Goal: Information Seeking & Learning: Learn about a topic

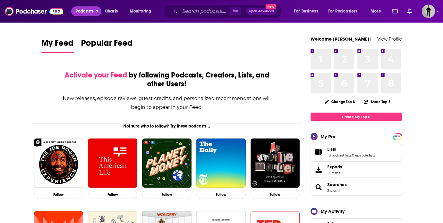
click at [83, 12] on span "Podcasts" at bounding box center [85, 11] width 18 height 9
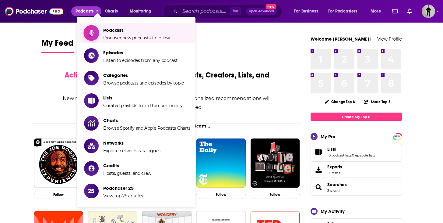
click at [113, 32] on span "Podcasts" at bounding box center [136, 30] width 67 height 6
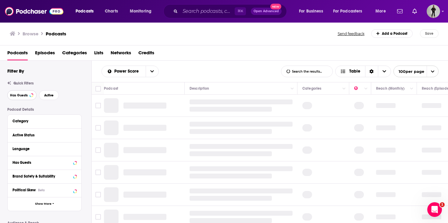
click at [24, 95] on span "Has Guests" at bounding box center [19, 95] width 18 height 3
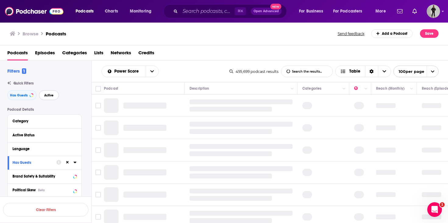
click at [52, 94] on span "Active" at bounding box center [48, 95] width 9 height 3
click at [75, 122] on icon at bounding box center [74, 121] width 3 height 2
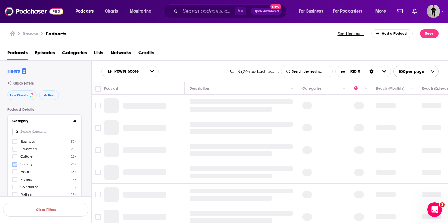
click at [14, 165] on icon at bounding box center [15, 164] width 4 height 3
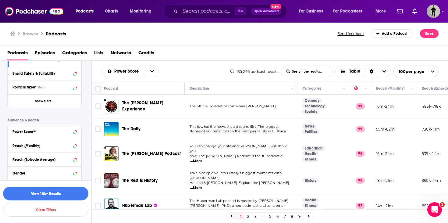
scroll to position [228, 0]
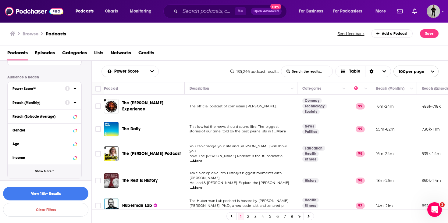
click at [55, 170] on button "Show More" at bounding box center [45, 171] width 74 height 14
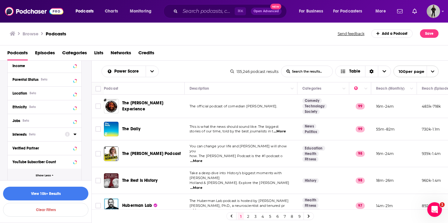
scroll to position [314, 0]
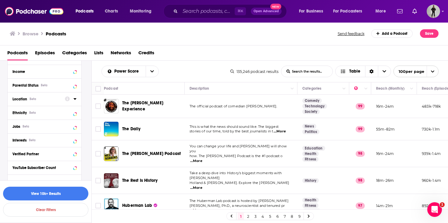
click at [75, 98] on icon at bounding box center [74, 99] width 3 height 2
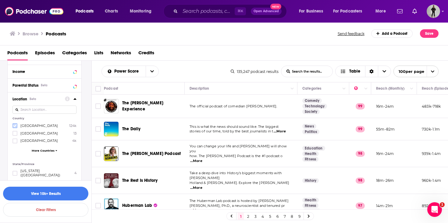
click at [15, 126] on icon at bounding box center [15, 126] width 4 height 4
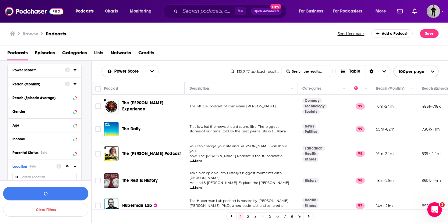
scroll to position [196, 0]
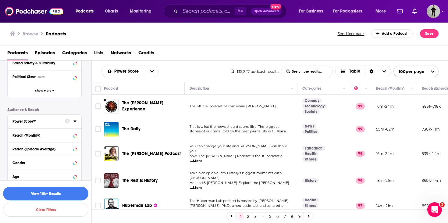
click at [72, 122] on div at bounding box center [71, 121] width 12 height 8
click at [75, 121] on icon at bounding box center [74, 121] width 3 height 2
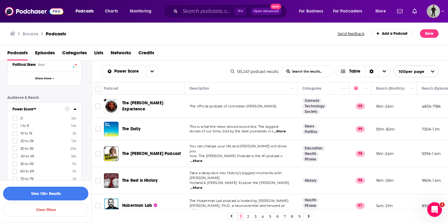
scroll to position [208, 0]
click at [16, 177] on icon at bounding box center [15, 178] width 4 height 3
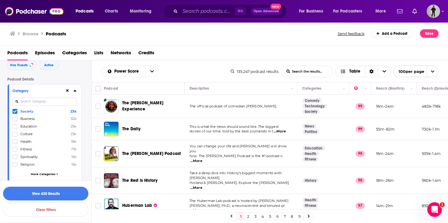
scroll to position [117, 0]
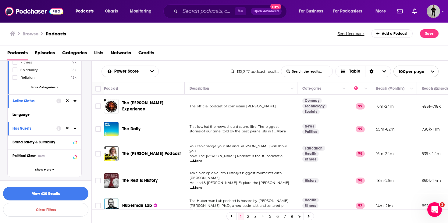
click at [53, 192] on button "View 430 Results" at bounding box center [45, 193] width 85 height 14
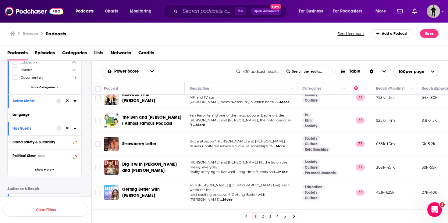
scroll to position [1570, 0]
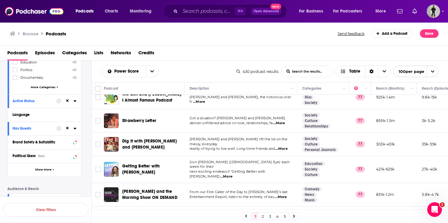
click at [262, 215] on link "2" at bounding box center [263, 215] width 6 height 7
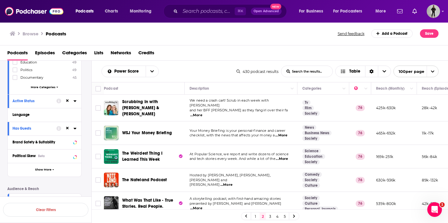
click at [220, 182] on span "...More" at bounding box center [226, 184] width 12 height 5
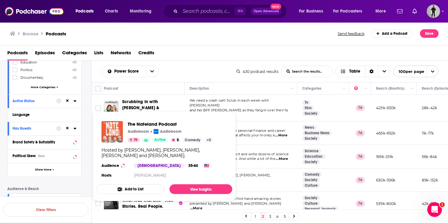
click at [114, 131] on img "The Nateland Podcast" at bounding box center [111, 131] width 21 height 21
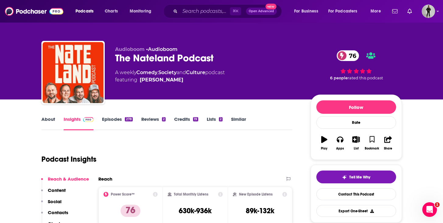
click at [48, 119] on link "About" at bounding box center [48, 123] width 14 height 14
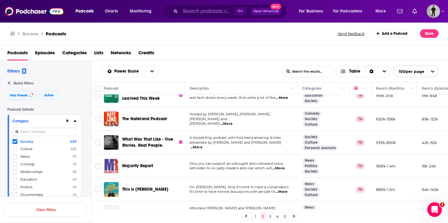
scroll to position [67, 0]
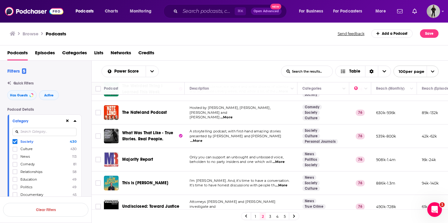
click at [290, 135] on p "presented by Scott Johnson and Meredith Hackwi ...More" at bounding box center [240, 139] width 103 height 10
click at [202, 138] on span "...More" at bounding box center [196, 140] width 12 height 5
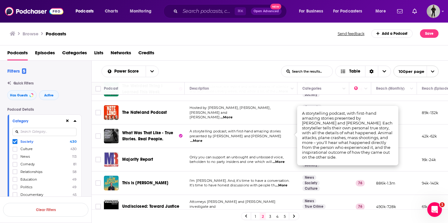
click at [220, 73] on div "Power Score List Search Input Search the results... Table" at bounding box center [190, 71] width 179 height 12
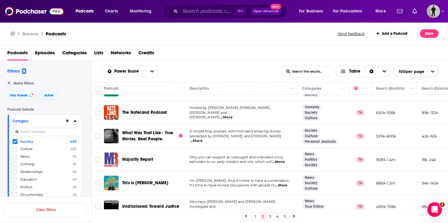
scroll to position [120, 0]
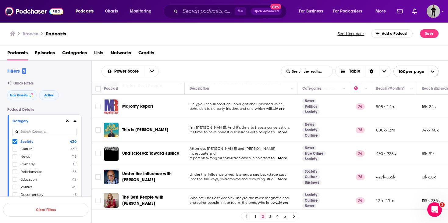
click at [283, 177] on span "...More" at bounding box center [281, 179] width 12 height 5
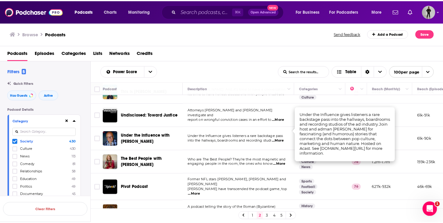
scroll to position [165, 0]
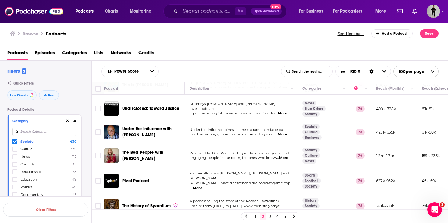
click at [284, 156] on span "...More" at bounding box center [282, 157] width 12 height 5
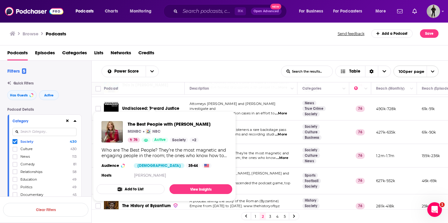
click at [143, 150] on div "Who are The Best People? They’re the most magnetic and engaging people in the r…" at bounding box center [164, 152] width 126 height 11
click at [149, 124] on span "The Best People with Nicolle Wallace" at bounding box center [169, 124] width 83 height 6
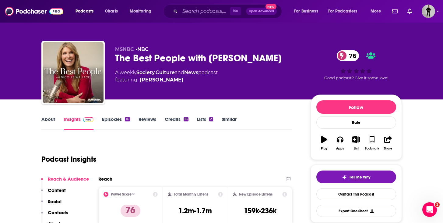
scroll to position [55, 0]
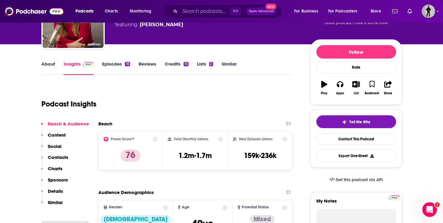
click at [55, 66] on link "About" at bounding box center [48, 68] width 14 height 14
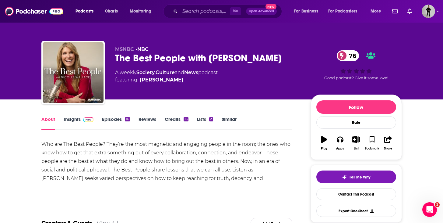
click at [116, 118] on link "Episodes 16" at bounding box center [116, 123] width 28 height 14
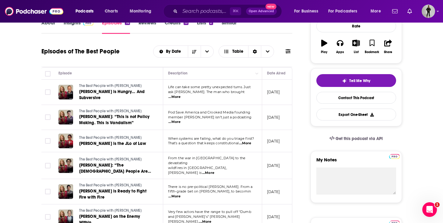
scroll to position [97, 0]
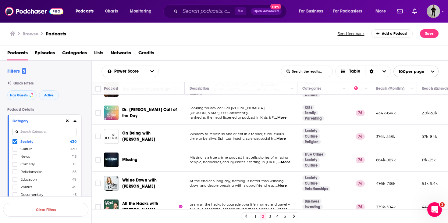
scroll to position [285, 0]
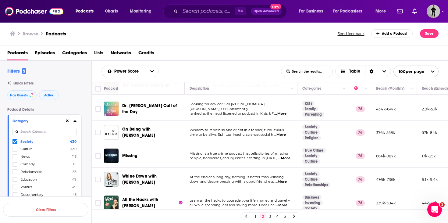
click at [283, 179] on span "...More" at bounding box center [280, 181] width 12 height 5
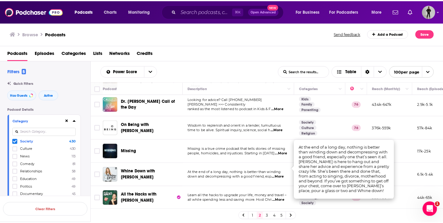
scroll to position [296, 0]
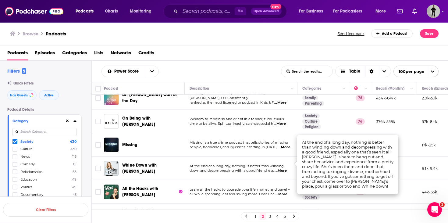
click at [285, 192] on span "...More" at bounding box center [281, 194] width 12 height 5
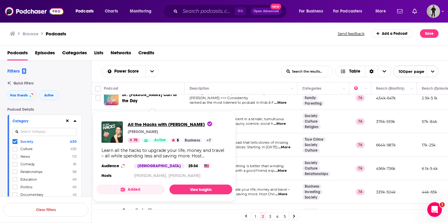
click at [161, 122] on span "All the Hacks with Chris Hutchins" at bounding box center [170, 124] width 84 height 6
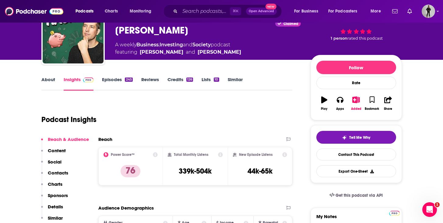
scroll to position [55, 0]
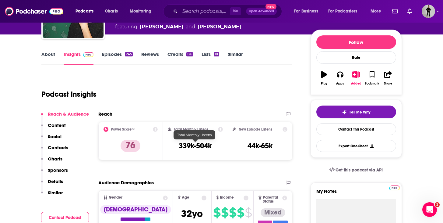
scroll to position [66, 0]
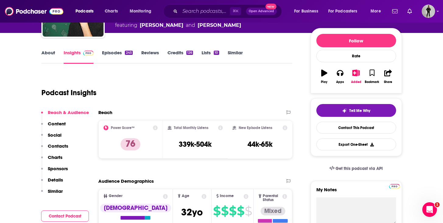
click at [50, 51] on link "About" at bounding box center [48, 57] width 14 height 14
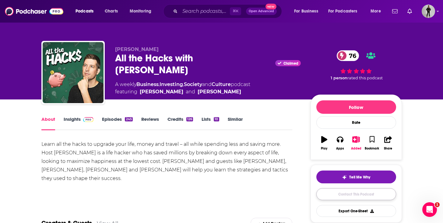
click at [350, 194] on link "Contact This Podcast" at bounding box center [356, 194] width 80 height 12
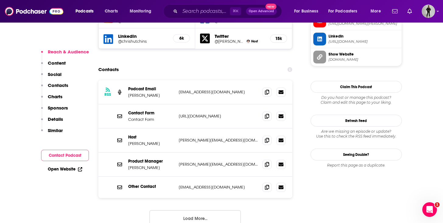
scroll to position [570, 0]
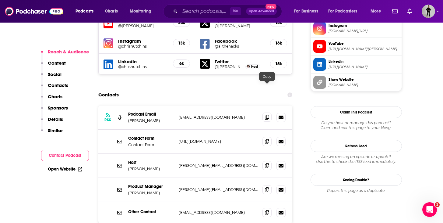
click at [265, 115] on icon at bounding box center [267, 117] width 4 height 5
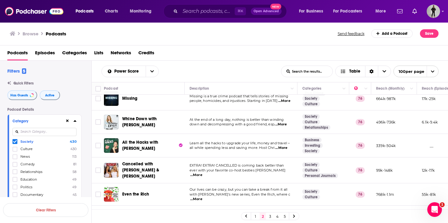
scroll to position [388, 0]
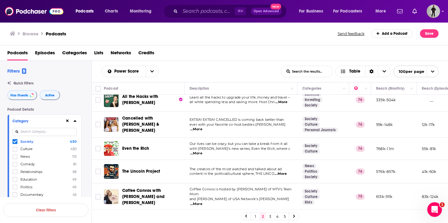
click at [202, 151] on span "...More" at bounding box center [196, 153] width 12 height 5
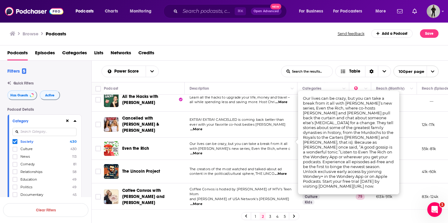
click at [179, 171] on td "The Lincoln Project" at bounding box center [144, 171] width 81 height 23
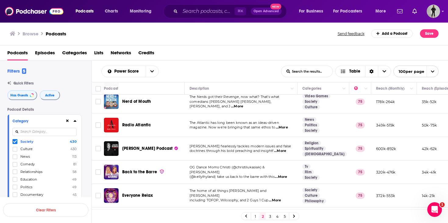
scroll to position [886, 0]
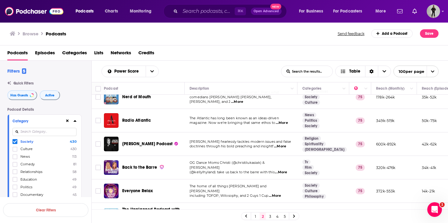
click at [286, 170] on span "...More" at bounding box center [281, 172] width 12 height 5
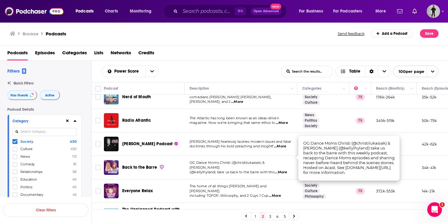
click at [248, 160] on span "OG Dance Moms Christi (@christilukasiak) & [PERSON_NAME]" at bounding box center [226, 164] width 75 height 9
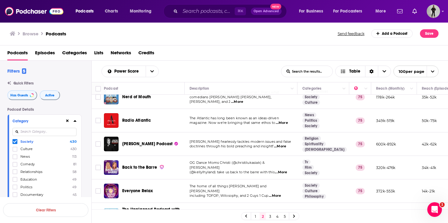
click at [285, 170] on span "...More" at bounding box center [281, 172] width 12 height 5
click at [241, 170] on span "(@kellylhyland) take us back to the barre with this" at bounding box center [231, 172] width 85 height 4
click at [280, 193] on span "...More" at bounding box center [275, 195] width 12 height 5
click at [235, 179] on td "The home of all things Wil Anderson and Charlie Clausen including TOFOP, Wiloso…" at bounding box center [241, 190] width 113 height 23
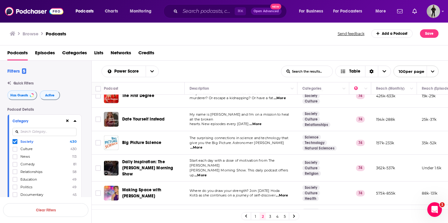
scroll to position [1360, 0]
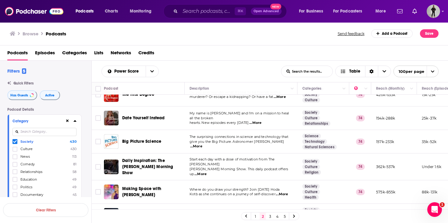
click at [288, 192] on span "...More" at bounding box center [282, 194] width 12 height 5
click at [220, 192] on span "Kotb as she continues on a journey of self-discover" at bounding box center [232, 194] width 86 height 4
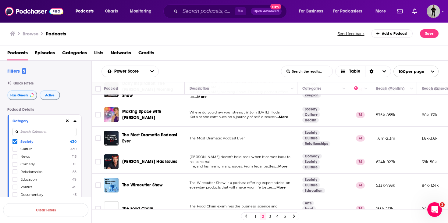
scroll to position [1438, 0]
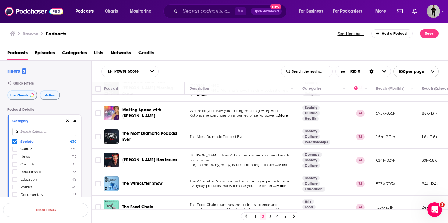
click at [283, 162] on span "...More" at bounding box center [281, 164] width 12 height 5
click at [236, 172] on td "The Wirecutter Show is a podcast offering expert advice on everyday products th…" at bounding box center [241, 183] width 113 height 23
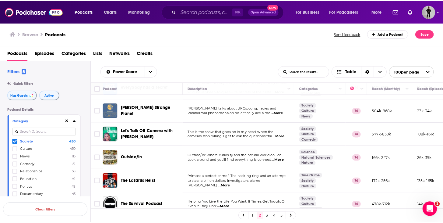
scroll to position [1680, 0]
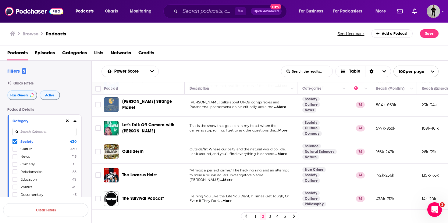
click at [227, 198] on span "...More" at bounding box center [225, 200] width 12 height 5
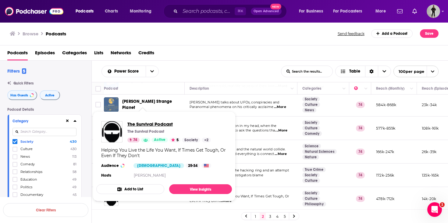
click at [139, 125] on span "The Survival Podcast" at bounding box center [168, 124] width 83 height 6
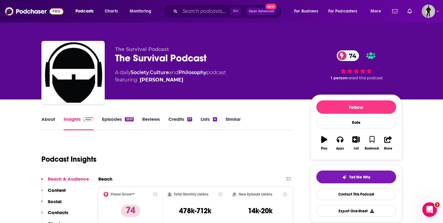
click at [46, 121] on link "About" at bounding box center [48, 123] width 14 height 14
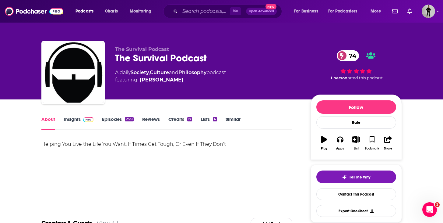
click at [110, 119] on link "Episodes 2531" at bounding box center [117, 123] width 31 height 14
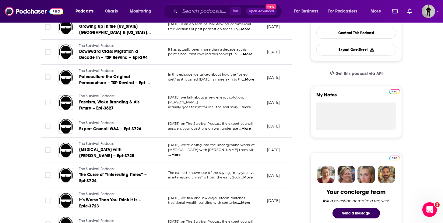
scroll to position [177, 0]
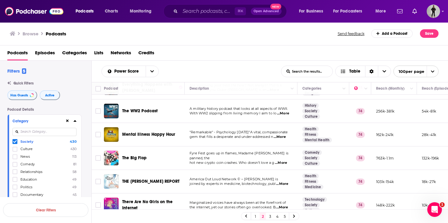
scroll to position [1980, 0]
click at [288, 135] on p "gem that fills a desperate and under-addressed n ...More" at bounding box center [240, 137] width 103 height 5
click at [281, 135] on span "...More" at bounding box center [280, 137] width 12 height 5
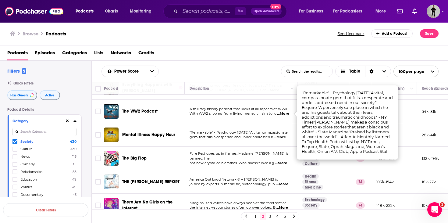
click at [240, 67] on div "Power Score List Search Input Search the results... Table" at bounding box center [190, 71] width 179 height 12
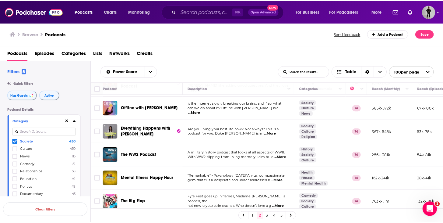
scroll to position [1923, 0]
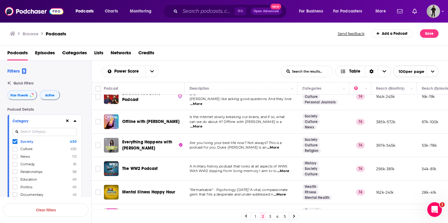
click at [279, 145] on span "...More" at bounding box center [273, 147] width 12 height 5
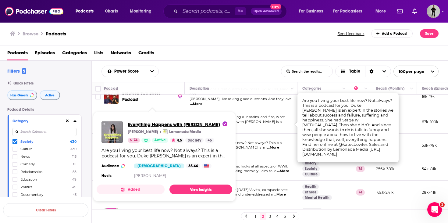
click at [139, 123] on span "Everything Happens with Kate Bowler" at bounding box center [178, 124] width 100 height 6
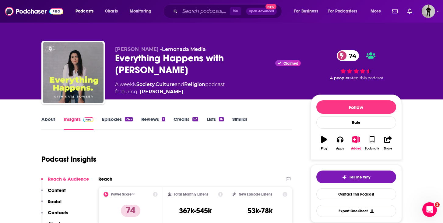
click at [44, 119] on link "About" at bounding box center [48, 123] width 14 height 14
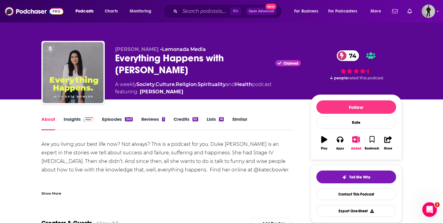
click at [122, 118] on link "Episodes 243" at bounding box center [117, 123] width 30 height 14
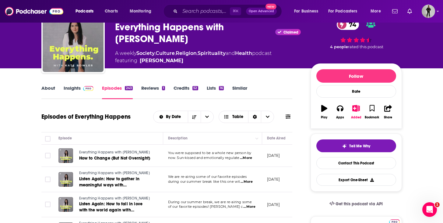
scroll to position [19, 0]
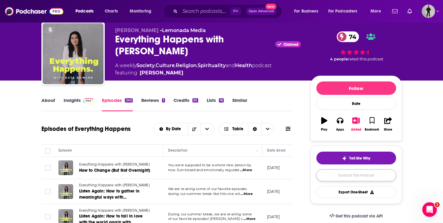
click at [351, 178] on link "Contact This Podcast" at bounding box center [356, 175] width 80 height 12
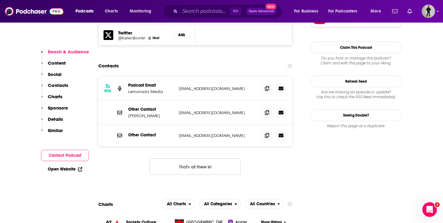
scroll to position [569, 0]
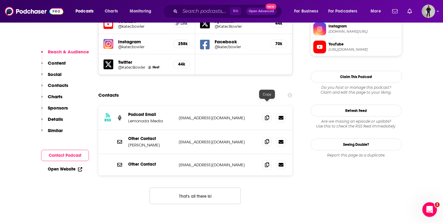
click at [267, 139] on icon at bounding box center [267, 141] width 4 height 5
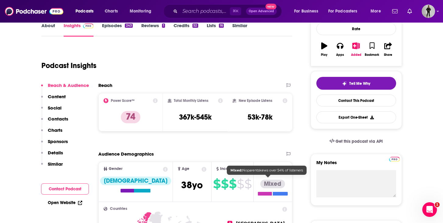
scroll to position [44, 0]
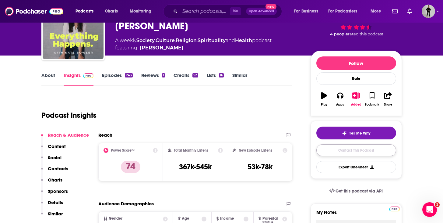
click at [335, 151] on link "Contact This Podcast" at bounding box center [356, 150] width 80 height 12
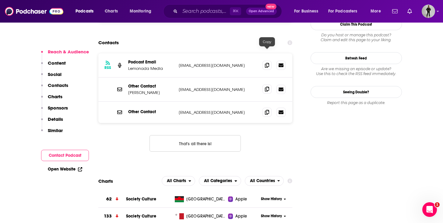
click at [267, 87] on icon at bounding box center [267, 89] width 4 height 5
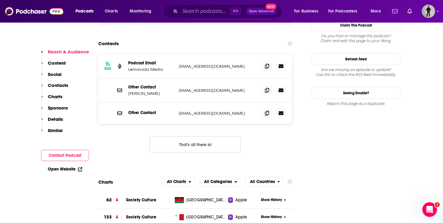
scroll to position [620, 0]
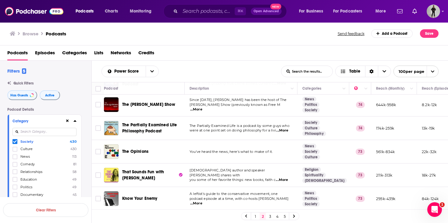
scroll to position [2227, 0]
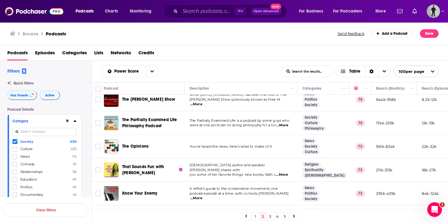
click at [270, 216] on link "3" at bounding box center [270, 215] width 6 height 7
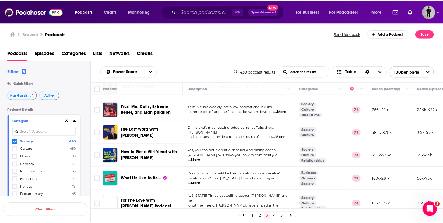
scroll to position [57, 0]
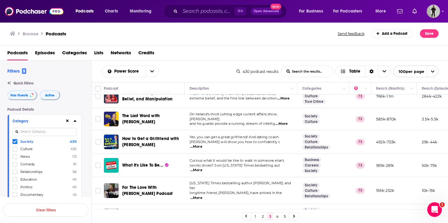
click at [202, 168] on span "...More" at bounding box center [196, 170] width 12 height 5
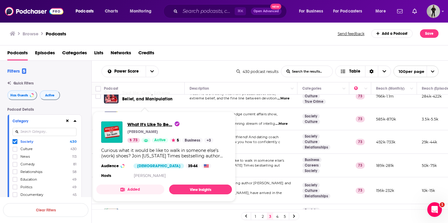
click at [137, 124] on span "What It's Like To Be..." at bounding box center [153, 124] width 52 height 6
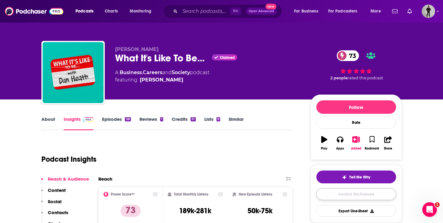
click at [350, 195] on link "Contact This Podcast" at bounding box center [356, 194] width 80 height 12
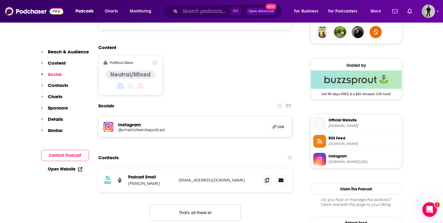
scroll to position [460, 0]
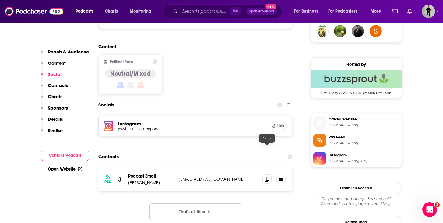
click at [266, 174] on span at bounding box center [267, 178] width 9 height 9
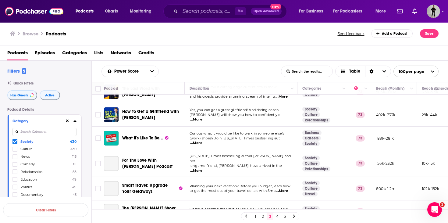
scroll to position [111, 0]
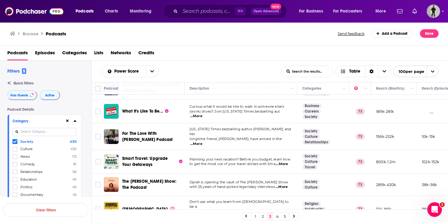
click at [202, 141] on span "...More" at bounding box center [196, 143] width 12 height 5
click at [260, 173] on td "Oprah is opening the vault of The Oprah Winfrey Show with 25 years of hand-pick…" at bounding box center [241, 184] width 113 height 22
click at [288, 161] on span "...More" at bounding box center [282, 163] width 12 height 5
click at [217, 180] on span "Oprah is opening the vault of The Oprah Winfrey Show" at bounding box center [238, 182] width 98 height 4
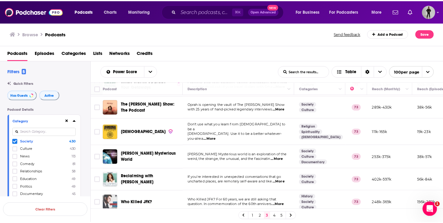
scroll to position [192, 0]
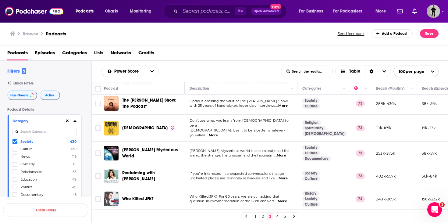
click at [283, 176] on span "...More" at bounding box center [281, 178] width 12 height 5
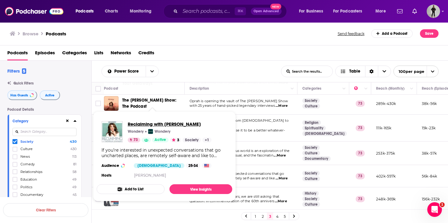
click at [175, 125] on span "Reclaiming with Monica Lewinsky" at bounding box center [170, 124] width 84 height 6
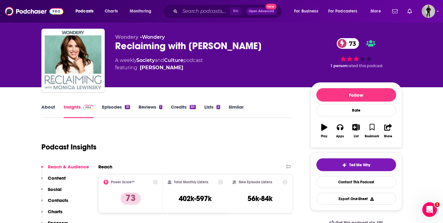
scroll to position [39, 0]
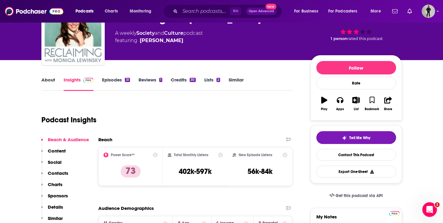
click at [53, 83] on link "About" at bounding box center [48, 84] width 14 height 14
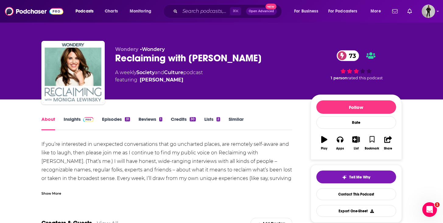
click at [115, 121] on link "Episodes 31" at bounding box center [116, 123] width 28 height 14
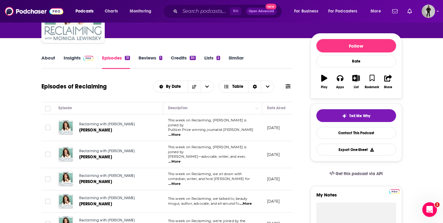
scroll to position [180, 0]
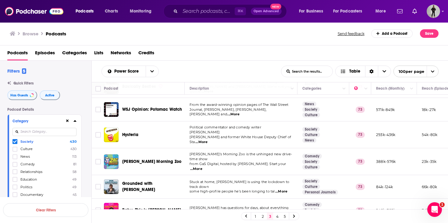
scroll to position [808, 0]
click at [285, 189] on span "...More" at bounding box center [281, 191] width 12 height 5
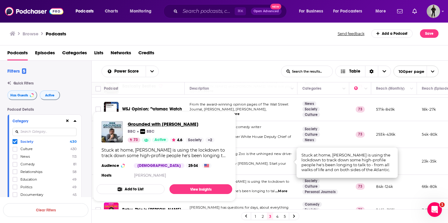
click at [175, 125] on span "Grounded with Louis Theroux" at bounding box center [171, 124] width 87 height 6
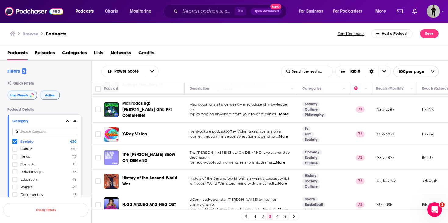
scroll to position [2226, 0]
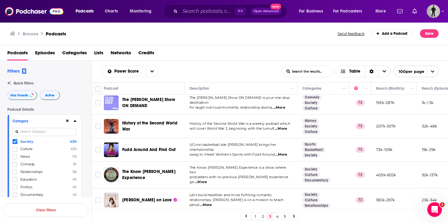
click at [207, 179] on span "...More" at bounding box center [201, 181] width 12 height 5
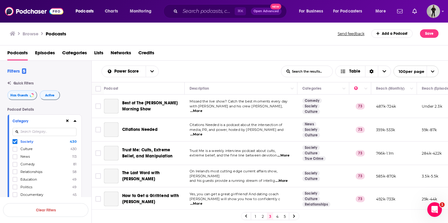
scroll to position [2226, 0]
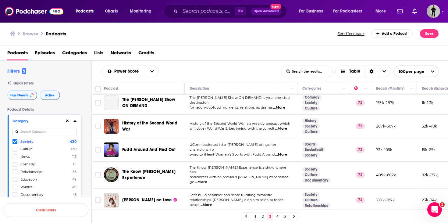
click at [231, 68] on div "Power Score List Search Input Search the results... Table" at bounding box center [190, 71] width 179 height 12
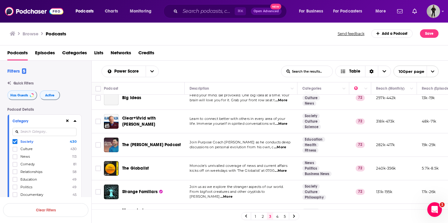
scroll to position [2049, 0]
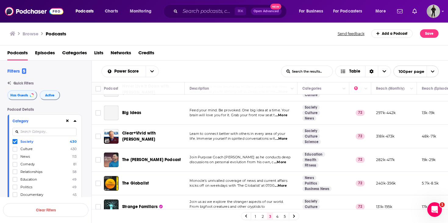
click at [283, 160] on span "...More" at bounding box center [280, 162] width 12 height 5
click at [220, 72] on div "Power Score List Search Input Search the results... Table" at bounding box center [190, 71] width 179 height 12
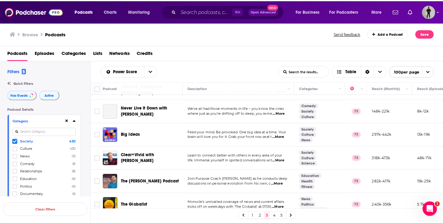
scroll to position [2015, 0]
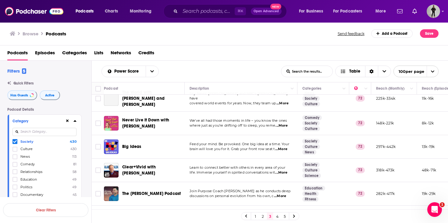
click at [287, 170] on span "...More" at bounding box center [281, 172] width 12 height 5
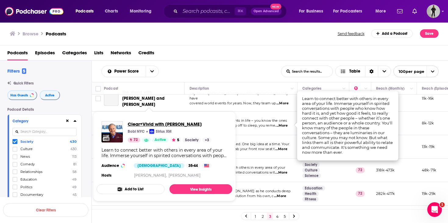
click at [142, 125] on span "Clear+Vivid with Alan Alda" at bounding box center [170, 124] width 84 height 6
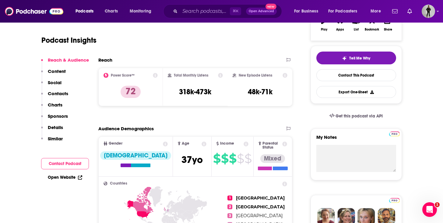
scroll to position [58, 0]
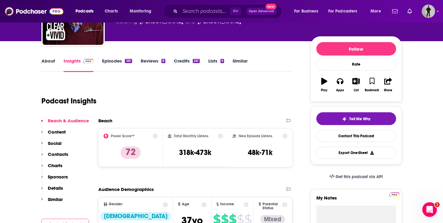
click at [48, 62] on link "About" at bounding box center [48, 65] width 14 height 14
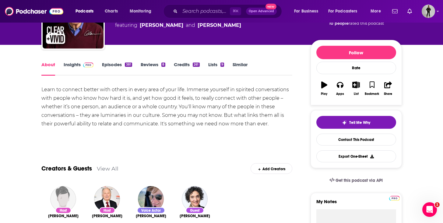
scroll to position [53, 0]
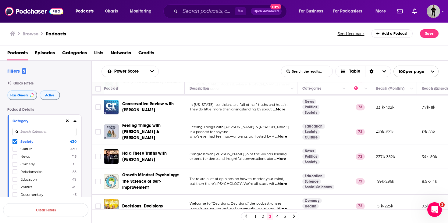
scroll to position [1217, 0]
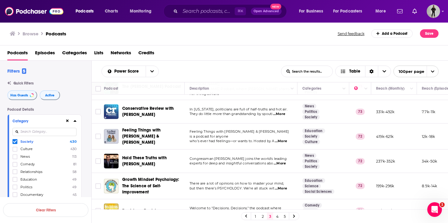
click at [287, 139] on span "...More" at bounding box center [281, 141] width 12 height 5
click at [252, 139] on span "who’s ever had feelings—or wants to. Hosted by A" at bounding box center [231, 141] width 85 height 4
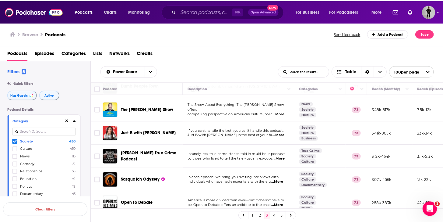
scroll to position [1023, 0]
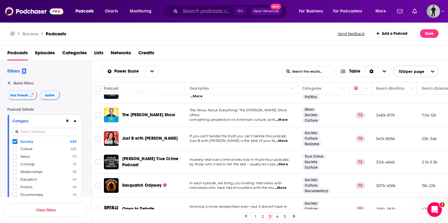
click at [281, 138] on span "...More" at bounding box center [281, 140] width 12 height 5
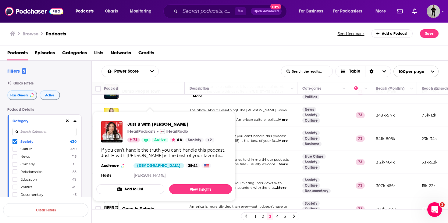
click at [152, 122] on span "Just B with Bethenny Frankel" at bounding box center [170, 124] width 87 height 6
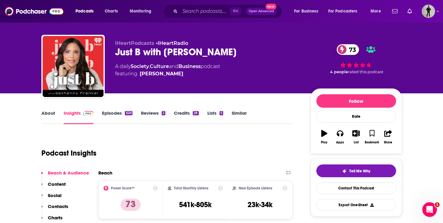
scroll to position [12, 0]
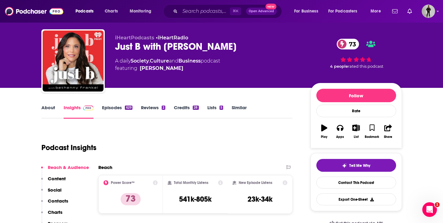
click at [117, 110] on link "Episodes 629" at bounding box center [117, 111] width 30 height 14
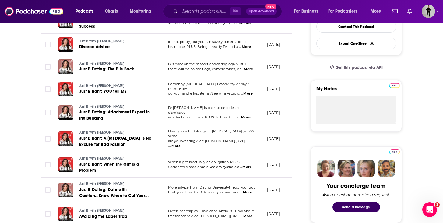
scroll to position [155, 0]
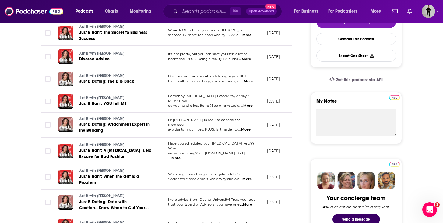
click at [246, 178] on span "...More" at bounding box center [246, 179] width 12 height 5
click at [159, 149] on td "Just B with Bethenny Frankel Just B Rant: A Colonoscopy is No Excuse for Bad Fa…" at bounding box center [109, 150] width 110 height 27
click at [181, 156] on span "...More" at bounding box center [174, 158] width 12 height 5
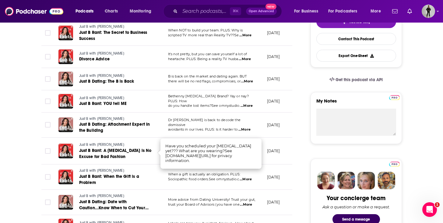
click at [155, 102] on td "Just B with Bethenny Frankel Just B Rant: YOU tell ME" at bounding box center [109, 101] width 110 height 22
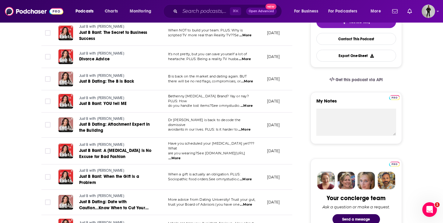
click at [248, 104] on span "...More" at bounding box center [247, 105] width 12 height 5
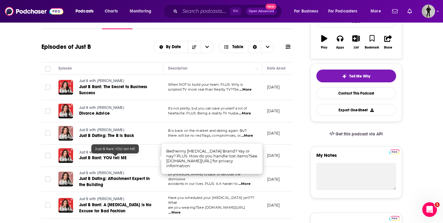
scroll to position [94, 0]
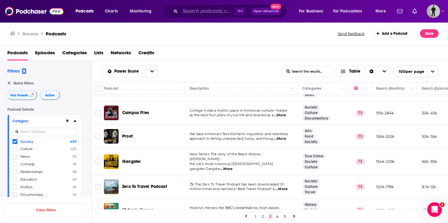
scroll to position [665, 0]
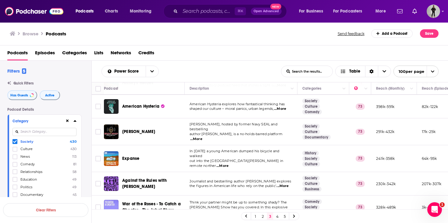
click at [202, 136] on span "...More" at bounding box center [196, 138] width 12 height 5
click at [189, 120] on td "Mike Drop, hosted by former Navy SEAL and bestselling author Mike Ritland, is a…" at bounding box center [241, 131] width 113 height 27
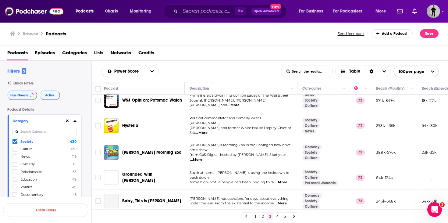
scroll to position [839, 0]
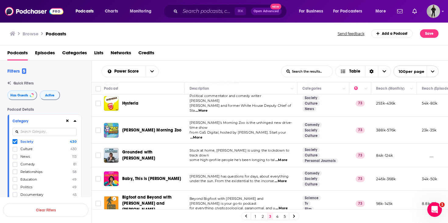
click at [287, 178] on span "...More" at bounding box center [280, 180] width 12 height 5
click at [254, 178] on span "under the sun. From the existential to the inconse" at bounding box center [231, 180] width 85 height 4
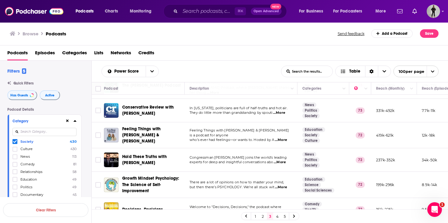
scroll to position [1230, 0]
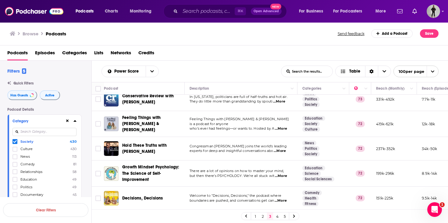
click at [283, 198] on span "...More" at bounding box center [280, 200] width 12 height 5
click at [234, 198] on span "boundaries are pushed, and conversations get can" at bounding box center [231, 200] width 84 height 4
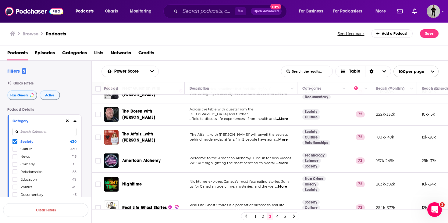
scroll to position [1472, 0]
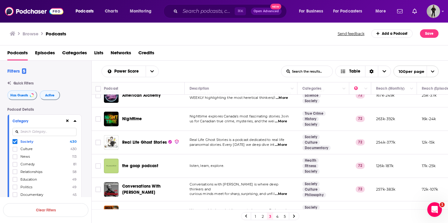
click at [280, 191] on span "...More" at bounding box center [281, 193] width 12 height 5
click at [231, 191] on span "curious minds meet for sharp, surprising, and unfil" at bounding box center [231, 193] width 85 height 4
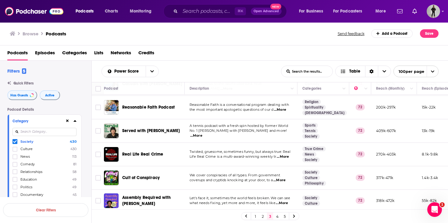
scroll to position [1877, 0]
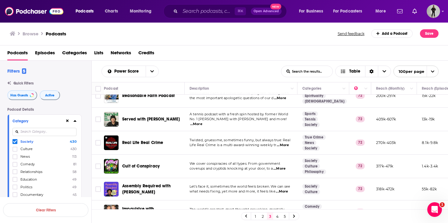
click at [285, 212] on span "...More" at bounding box center [280, 214] width 12 height 5
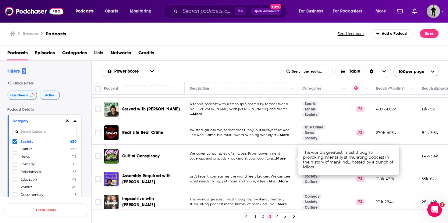
scroll to position [1887, 0]
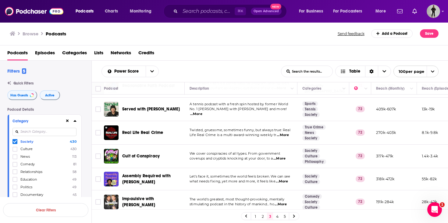
click at [243, 202] on span "stimulating podcast in the history of mankind... ho" at bounding box center [231, 204] width 85 height 4
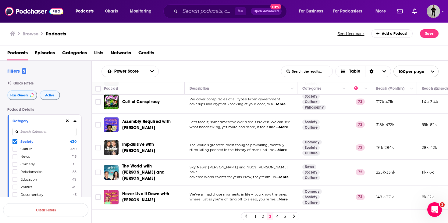
scroll to position [1945, 0]
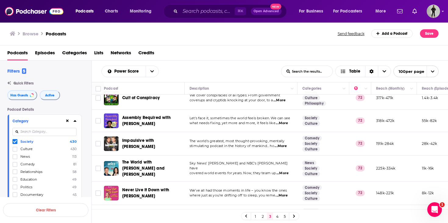
click at [280, 216] on span "...More" at bounding box center [281, 218] width 12 height 5
click at [207, 216] on span "brain will love you for it. Grab your front row seat t" at bounding box center [231, 218] width 85 height 4
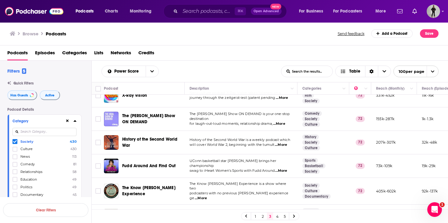
scroll to position [2226, 0]
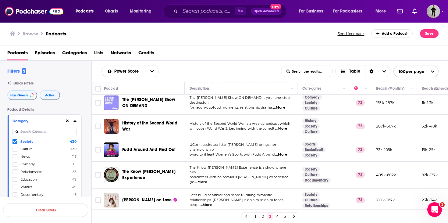
click at [276, 217] on link "4" at bounding box center [277, 215] width 6 height 7
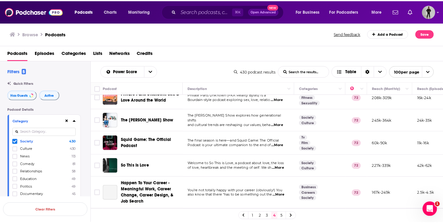
scroll to position [63, 0]
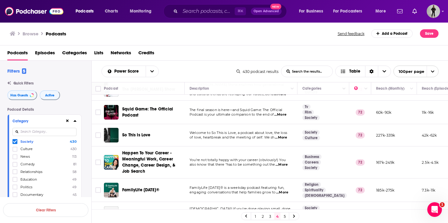
click at [286, 164] on span "...More" at bounding box center [281, 164] width 12 height 5
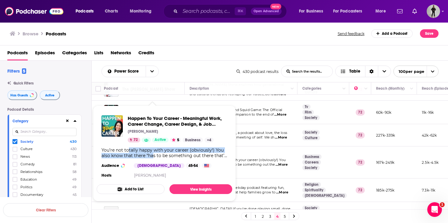
drag, startPoint x: 153, startPoint y: 157, endPoint x: 128, endPoint y: 153, distance: 25.4
click at [128, 153] on div "You’re not totally happy with your career (obviously!) You also know that there…" at bounding box center [164, 152] width 126 height 11
drag, startPoint x: 120, startPoint y: 153, endPoint x: 115, endPoint y: 153, distance: 4.6
click at [115, 153] on div "You’re not totally happy with your career (obviously!) You also know that there…" at bounding box center [164, 152] width 126 height 11
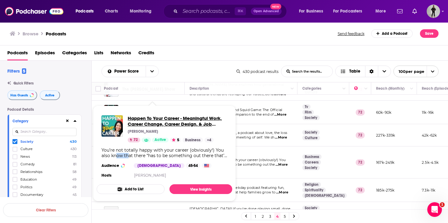
click at [164, 119] on span "Happen To Your Career - Meaningful Work, Career Change, Career Design, & Job Se…" at bounding box center [178, 121] width 100 height 12
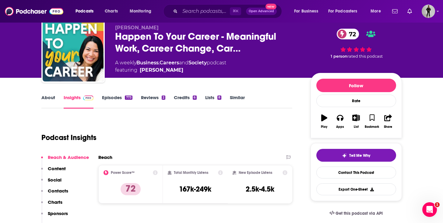
scroll to position [34, 0]
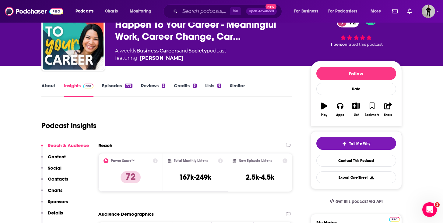
click at [44, 83] on link "About" at bounding box center [48, 90] width 14 height 14
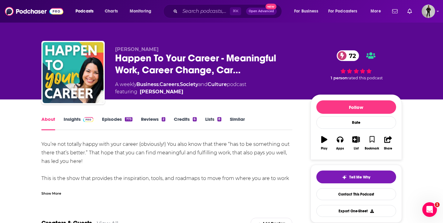
click at [58, 195] on div "Show More" at bounding box center [51, 193] width 20 height 6
click at [110, 119] on link "Episodes 773" at bounding box center [117, 123] width 30 height 14
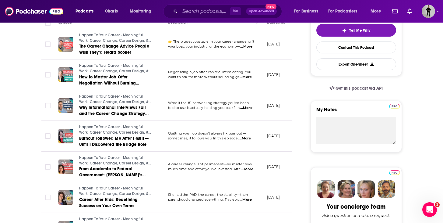
scroll to position [102, 0]
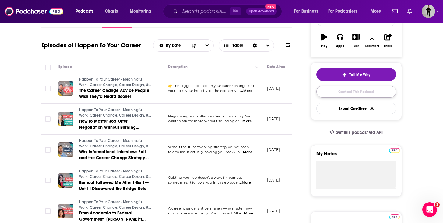
click at [340, 97] on link "Contact This Podcast" at bounding box center [356, 92] width 80 height 12
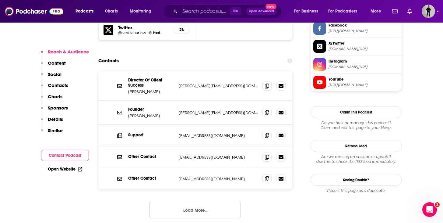
scroll to position [555, 0]
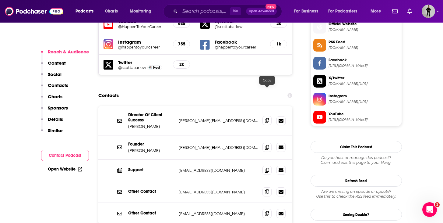
click at [267, 118] on icon at bounding box center [267, 120] width 4 height 5
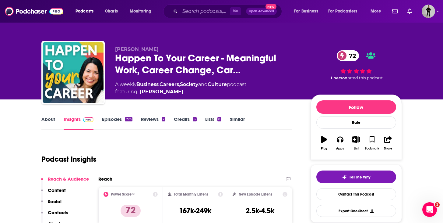
scroll to position [120, 0]
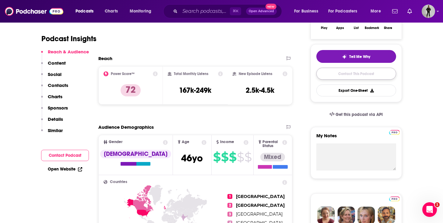
click at [355, 76] on link "Contact This Podcast" at bounding box center [356, 74] width 80 height 12
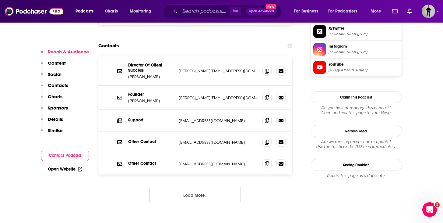
scroll to position [602, 0]
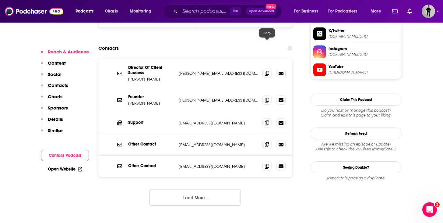
click at [267, 71] on icon at bounding box center [267, 73] width 4 height 5
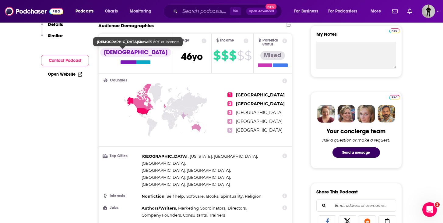
scroll to position [9, 0]
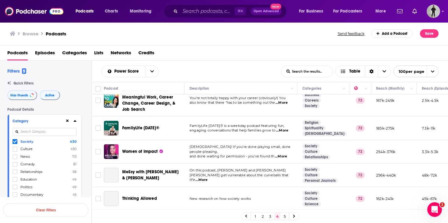
scroll to position [181, 0]
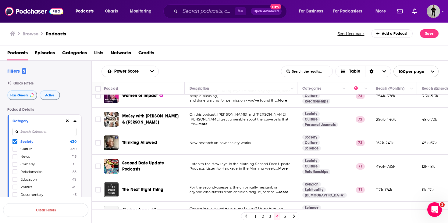
click at [207, 122] on span "...More" at bounding box center [201, 124] width 12 height 5
click at [220, 66] on div "Power Score List Search Input Search the results... Table" at bounding box center [190, 71] width 179 height 12
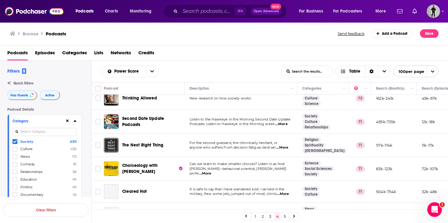
scroll to position [249, 0]
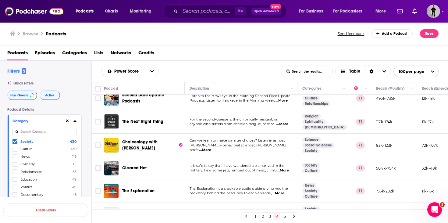
click at [211, 149] on span "...More" at bounding box center [205, 149] width 12 height 5
click at [236, 69] on div "Power Score List Search Input Search the results... Table" at bounding box center [190, 71] width 179 height 12
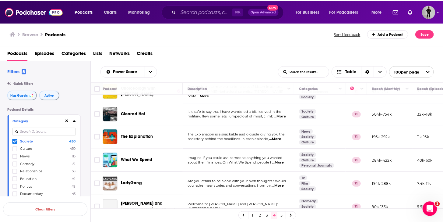
scroll to position [336, 0]
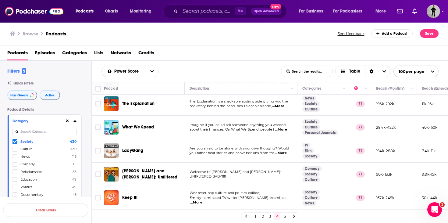
click at [284, 155] on span "...More" at bounding box center [280, 152] width 12 height 5
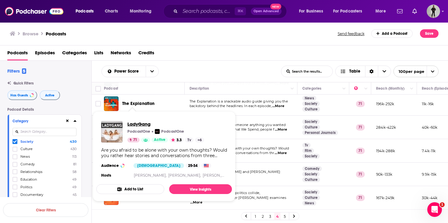
click at [140, 124] on span "LadyGang" at bounding box center [165, 124] width 77 height 6
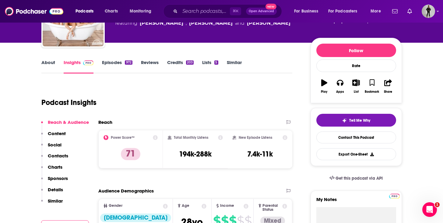
scroll to position [50, 0]
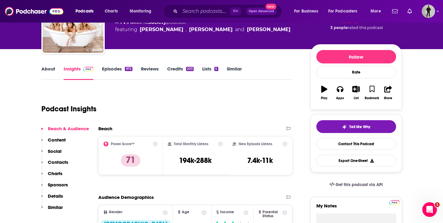
click at [111, 70] on link "Episodes 972" at bounding box center [117, 73] width 30 height 14
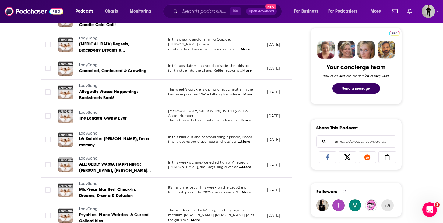
scroll to position [295, 0]
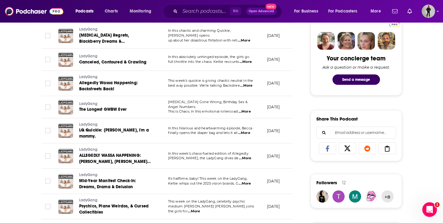
click at [248, 181] on span "...More" at bounding box center [245, 183] width 12 height 5
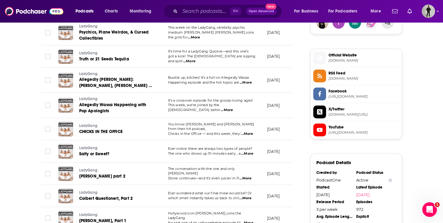
scroll to position [540, 0]
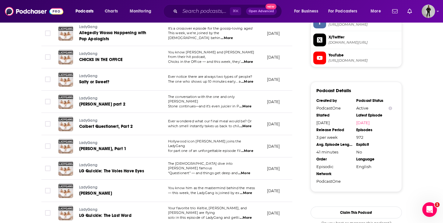
click at [252, 190] on span "...More" at bounding box center [246, 192] width 12 height 5
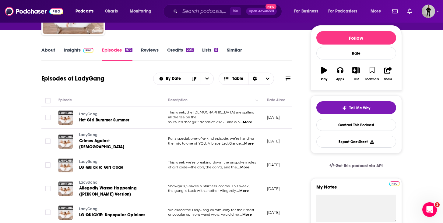
scroll to position [19, 0]
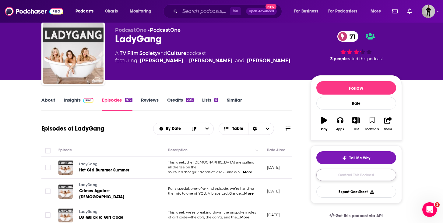
click at [335, 179] on link "Contact This Podcast" at bounding box center [356, 175] width 80 height 12
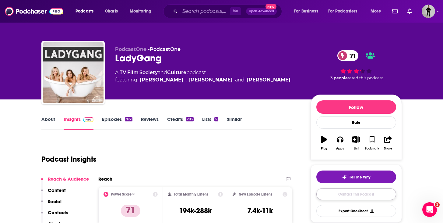
click at [351, 194] on link "Contact This Podcast" at bounding box center [356, 194] width 80 height 12
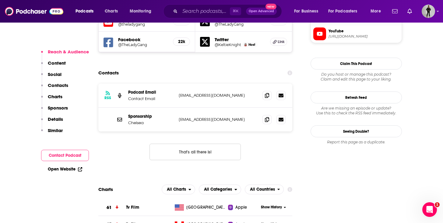
scroll to position [560, 0]
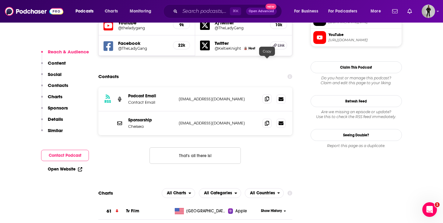
click at [267, 96] on icon at bounding box center [267, 98] width 4 height 5
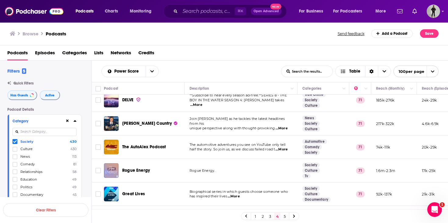
scroll to position [737, 0]
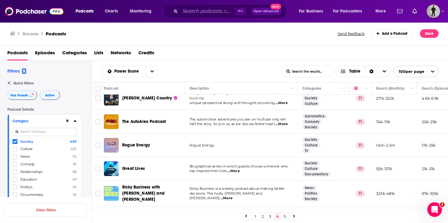
click at [237, 173] on span "...More" at bounding box center [234, 170] width 12 height 5
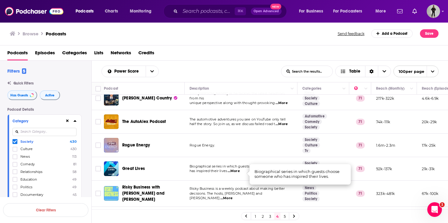
click at [237, 173] on span "...More" at bounding box center [234, 170] width 12 height 5
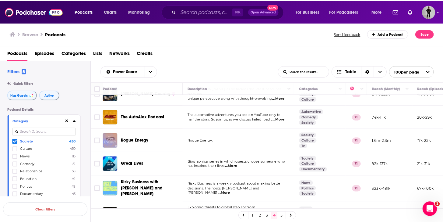
scroll to position [743, 0]
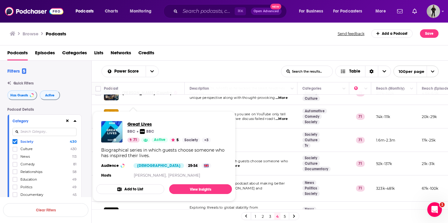
click at [143, 124] on span "Great Lives" at bounding box center [168, 124] width 83 height 6
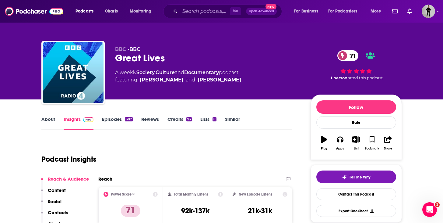
click at [52, 120] on link "About" at bounding box center [48, 123] width 14 height 14
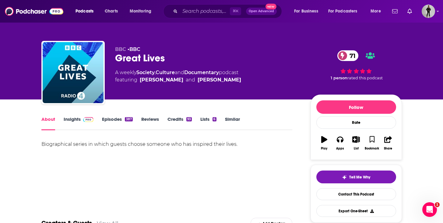
click at [109, 119] on link "Episodes 387" at bounding box center [117, 123] width 30 height 14
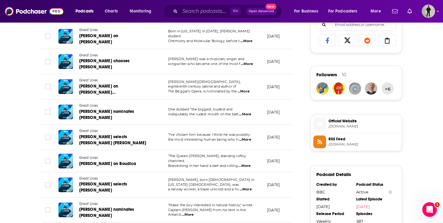
scroll to position [521, 0]
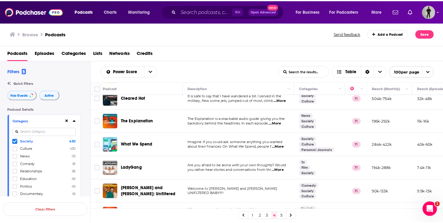
scroll to position [351, 0]
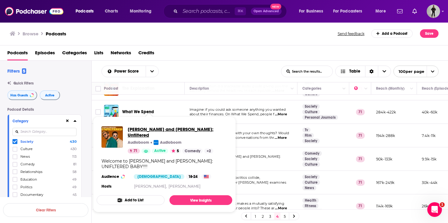
click at [172, 131] on span "Zane and Heath: Unfiltered" at bounding box center [178, 132] width 100 height 12
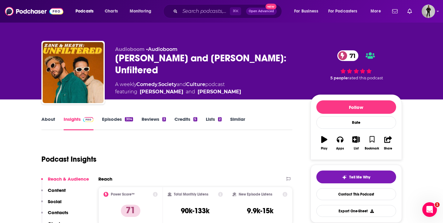
click at [49, 116] on link "About" at bounding box center [48, 123] width 14 height 14
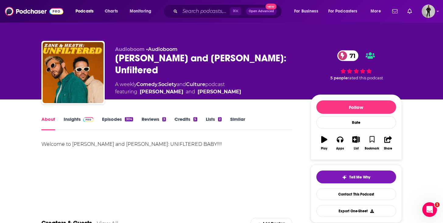
click at [125, 119] on link "Episodes 304" at bounding box center [117, 123] width 31 height 14
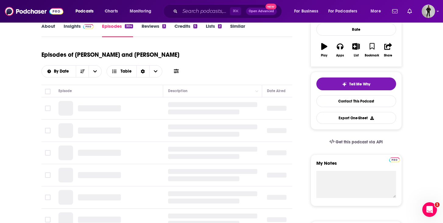
scroll to position [109, 0]
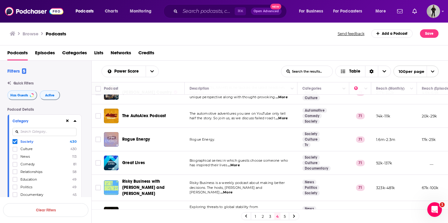
scroll to position [763, 0]
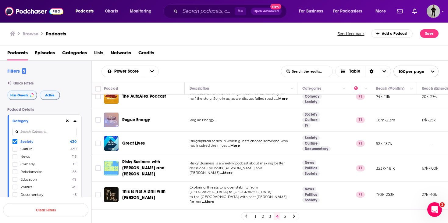
click at [232, 173] on span "...More" at bounding box center [226, 172] width 12 height 5
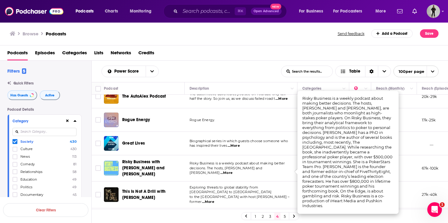
click at [227, 61] on div "Power Score List Search Input Search the results... Table List Search Input Sea…" at bounding box center [270, 71] width 356 height 21
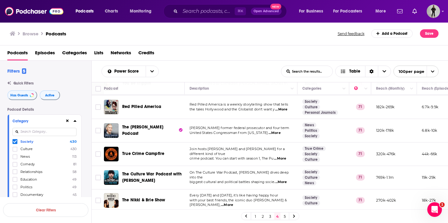
scroll to position [933, 0]
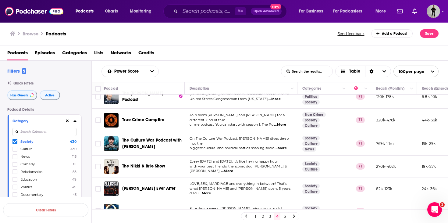
click at [233, 168] on span "...More" at bounding box center [227, 170] width 12 height 5
click at [234, 70] on div "Power Score List Search Input Search the results... Table" at bounding box center [190, 71] width 179 height 12
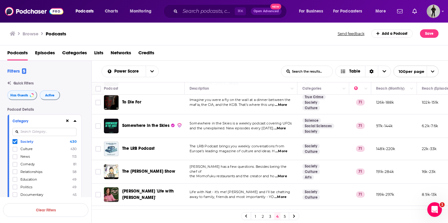
scroll to position [1392, 0]
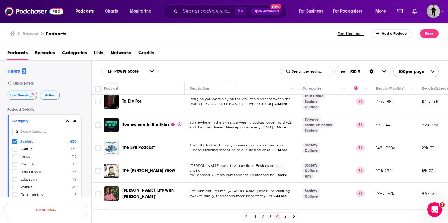
click at [284, 173] on span "...More" at bounding box center [281, 175] width 12 height 5
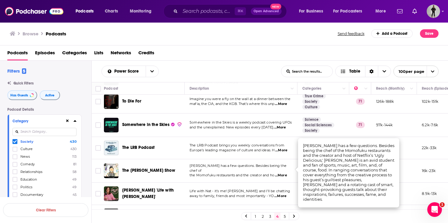
click at [242, 68] on div "Power Score List Search Input Search the results... Table" at bounding box center [190, 71] width 179 height 12
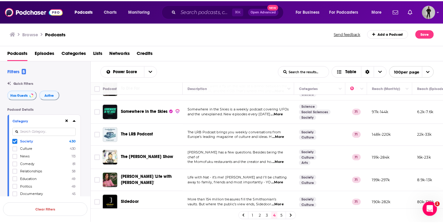
scroll to position [1411, 0]
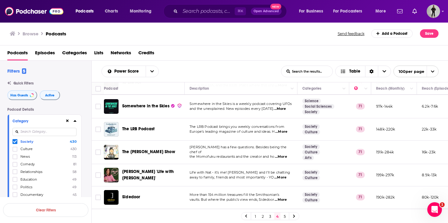
click at [282, 175] on span "...More" at bounding box center [280, 177] width 12 height 5
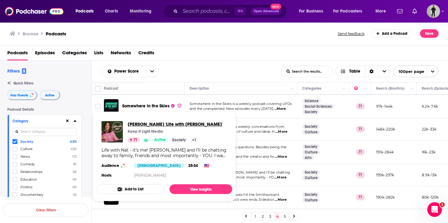
click at [155, 123] on span "Natalie Cassidy's 'Life with Nat'" at bounding box center [175, 124] width 95 height 6
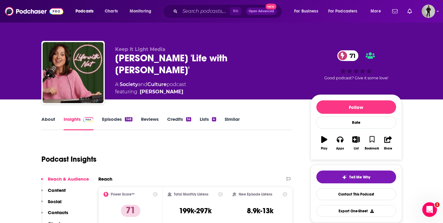
click at [48, 120] on link "About" at bounding box center [48, 123] width 14 height 14
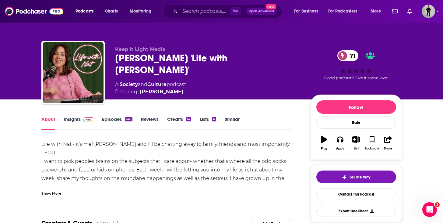
click at [54, 189] on div "Show More" at bounding box center [166, 190] width 251 height 10
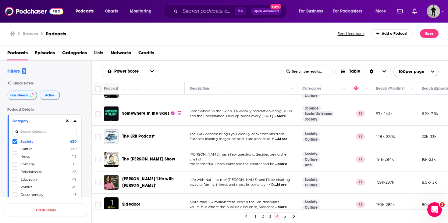
scroll to position [1438, 0]
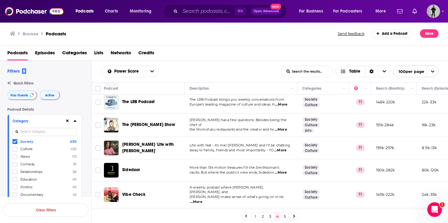
click at [202, 199] on span "...More" at bounding box center [196, 201] width 12 height 5
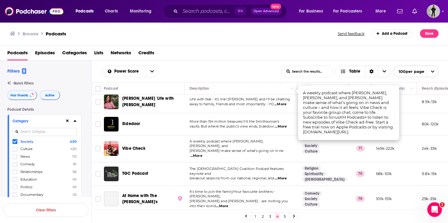
scroll to position [1541, 0]
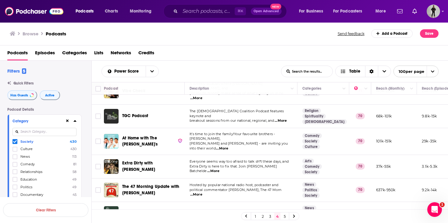
click at [219, 168] on span "...More" at bounding box center [213, 170] width 12 height 5
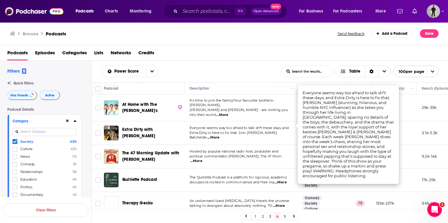
scroll to position [1576, 0]
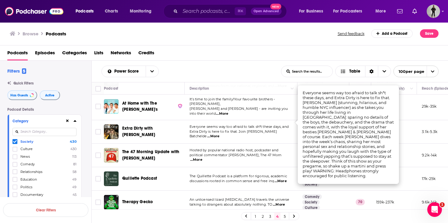
click at [241, 178] on span "discussions rooted in common sense and free inq" at bounding box center [231, 180] width 84 height 4
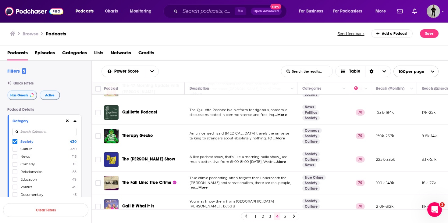
scroll to position [1676, 0]
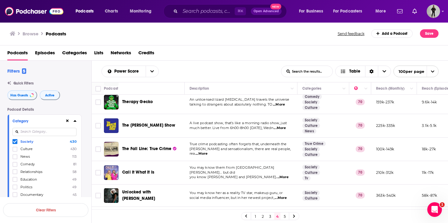
click at [286, 175] on span "...More" at bounding box center [282, 177] width 12 height 5
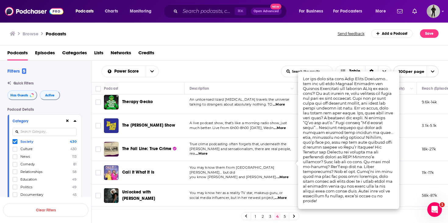
click at [237, 184] on td "You may know her as a reality TV star, makeup guru, or social media influencer,…" at bounding box center [241, 195] width 113 height 22
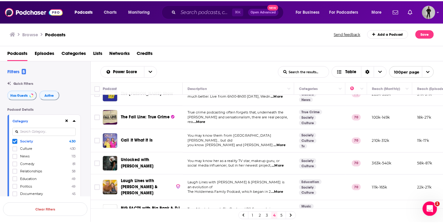
scroll to position [1710, 0]
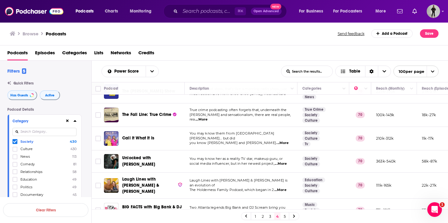
click at [285, 161] on span "...More" at bounding box center [280, 163] width 12 height 5
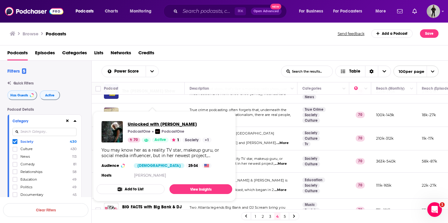
click at [168, 123] on span "Unlocked with Savannah Chrisley" at bounding box center [170, 124] width 84 height 6
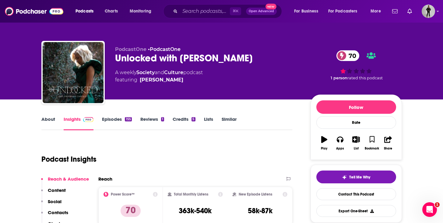
click at [51, 118] on link "About" at bounding box center [48, 123] width 14 height 14
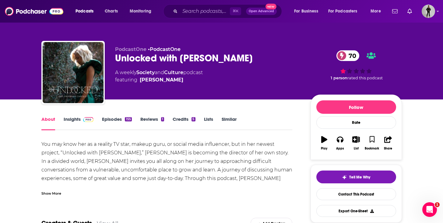
click at [57, 192] on div "Show More" at bounding box center [51, 193] width 20 height 6
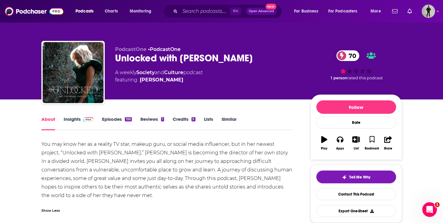
click at [120, 119] on link "Episodes 155" at bounding box center [117, 123] width 30 height 14
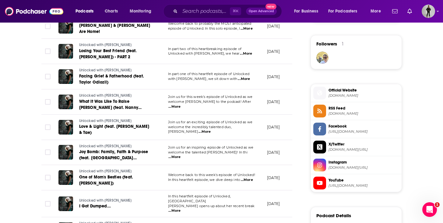
scroll to position [546, 0]
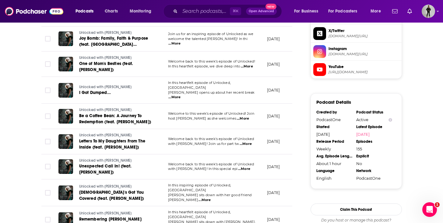
click at [186, 222] on span "...More" at bounding box center [180, 226] width 12 height 5
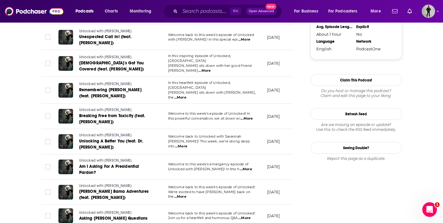
scroll to position [878, 0]
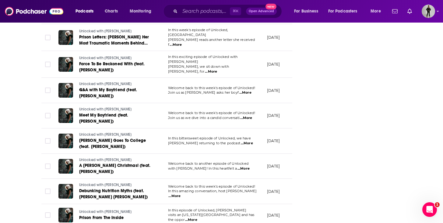
click at [181, 193] on span "...More" at bounding box center [174, 195] width 12 height 5
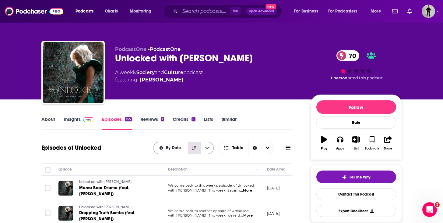
scroll to position [126, 0]
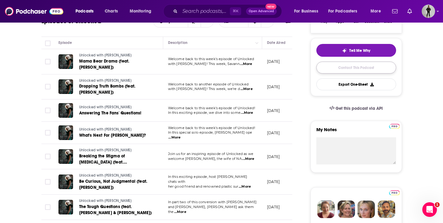
click at [365, 70] on link "Contact This Podcast" at bounding box center [356, 68] width 80 height 12
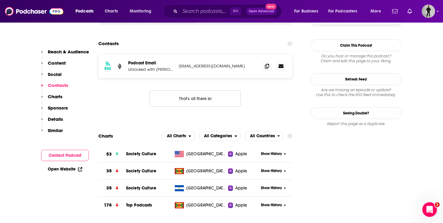
scroll to position [489, 0]
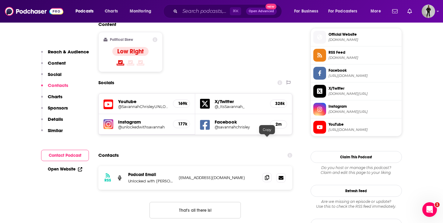
click at [269, 175] on icon at bounding box center [267, 177] width 4 height 5
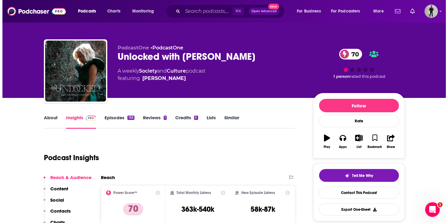
scroll to position [0, 0]
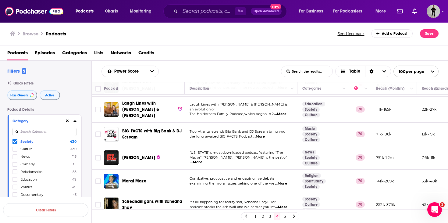
scroll to position [1822, 0]
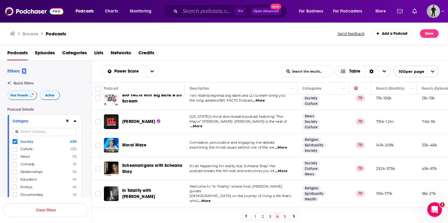
click at [280, 168] on span "...More" at bounding box center [281, 170] width 12 height 5
click at [228, 65] on div "Power Score List Search Input Search the results... Table" at bounding box center [190, 71] width 179 height 12
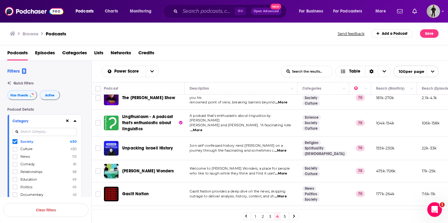
scroll to position [2232, 0]
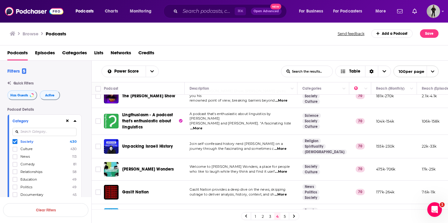
click at [285, 218] on link "5" at bounding box center [284, 215] width 6 height 7
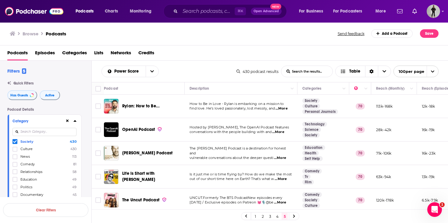
click at [286, 155] on span "...More" at bounding box center [280, 157] width 12 height 5
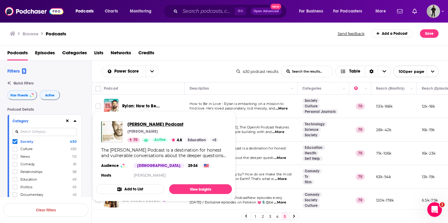
click at [147, 124] on span "Aubrey Marcus Podcast" at bounding box center [172, 124] width 91 height 6
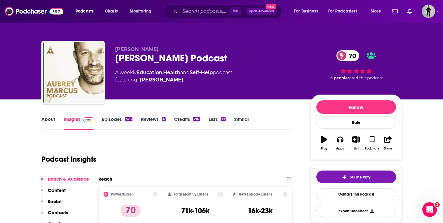
click at [47, 117] on link "About" at bounding box center [48, 123] width 14 height 14
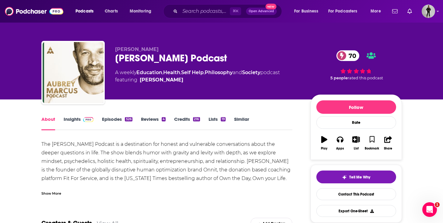
click at [123, 120] on link "Episodes 526" at bounding box center [117, 123] width 30 height 14
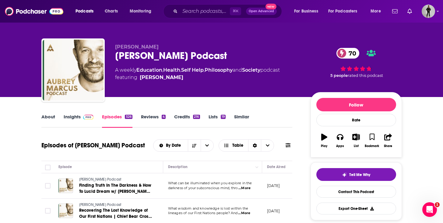
scroll to position [104, 0]
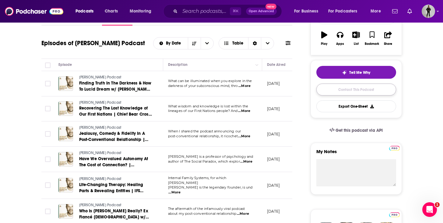
click at [359, 92] on link "Contact This Podcast" at bounding box center [356, 89] width 80 height 12
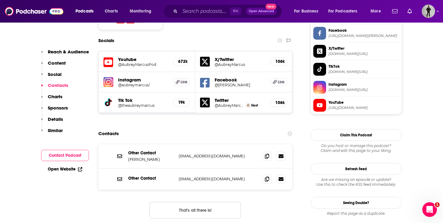
scroll to position [533, 0]
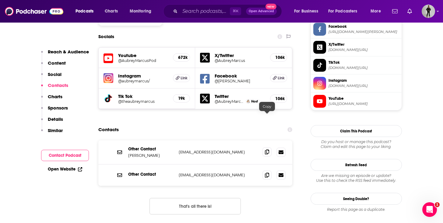
click at [267, 149] on icon at bounding box center [267, 151] width 4 height 5
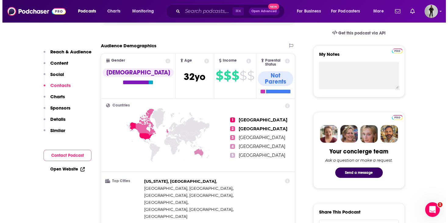
scroll to position [0, 0]
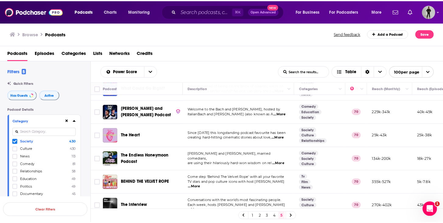
scroll to position [292, 0]
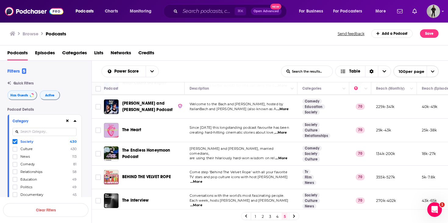
click at [202, 203] on span "...More" at bounding box center [196, 205] width 12 height 5
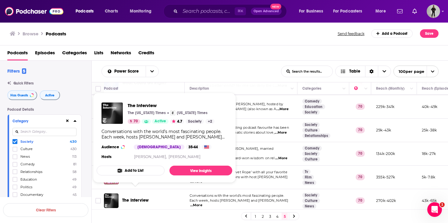
click at [134, 197] on span "The Interview" at bounding box center [135, 199] width 26 height 5
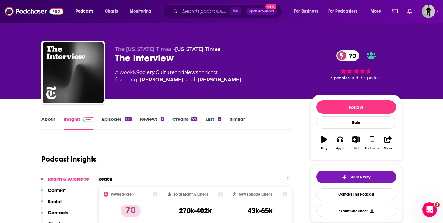
click at [45, 119] on link "About" at bounding box center [48, 123] width 14 height 14
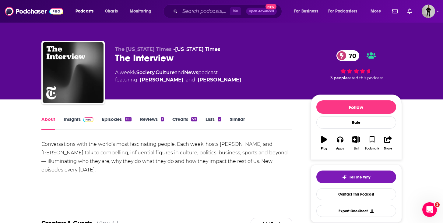
click at [116, 119] on link "Episodes 110" at bounding box center [116, 123] width 29 height 14
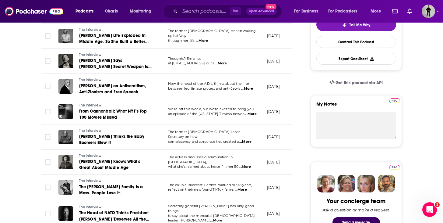
scroll to position [249, 0]
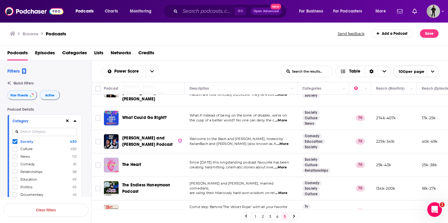
scroll to position [259, 0]
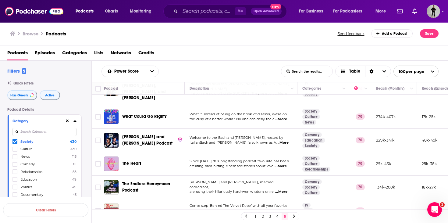
click at [283, 164] on span "...More" at bounding box center [280, 166] width 12 height 5
click at [238, 159] on span "Since 2014 this longstanding podcast favourite has been" at bounding box center [238, 161] width 99 height 4
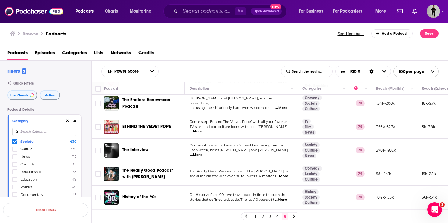
scroll to position [342, 0]
click at [289, 174] on p "social media star with over 80 followers. A master i ...More" at bounding box center [240, 176] width 103 height 5
click at [287, 174] on span "...More" at bounding box center [282, 176] width 12 height 5
click at [219, 75] on div "Power Score List Search Input Search the results... Table" at bounding box center [190, 71] width 179 height 12
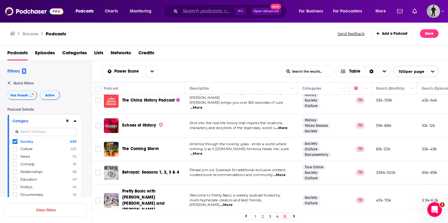
scroll to position [510, 0]
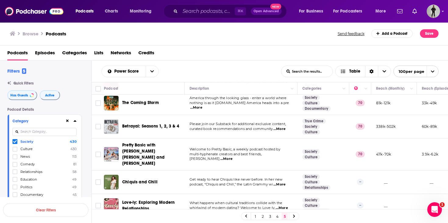
click at [232, 156] on span "...More" at bounding box center [226, 158] width 12 height 5
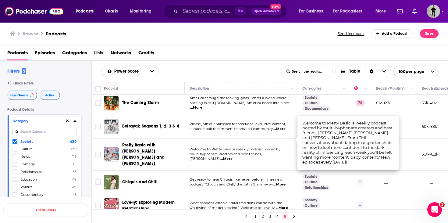
click at [229, 70] on div "Power Score List Search Input Search the results... Table" at bounding box center [190, 71] width 179 height 12
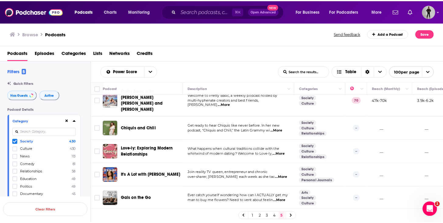
scroll to position [570, 0]
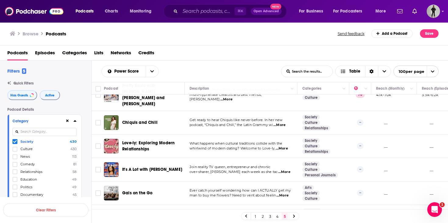
click at [282, 169] on span "...More" at bounding box center [284, 171] width 12 height 5
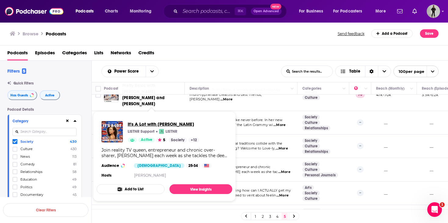
click at [140, 122] on span "It's A Lot with Abbie Chatfield" at bounding box center [164, 124] width 72 height 6
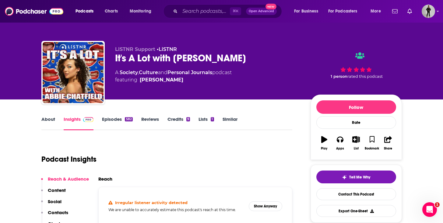
click at [46, 123] on link "About" at bounding box center [48, 123] width 14 height 14
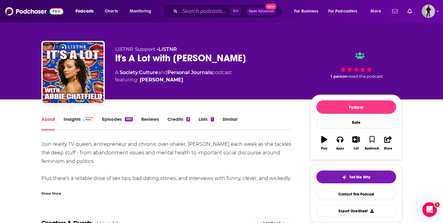
click at [113, 120] on link "Episodes 582" at bounding box center [117, 123] width 30 height 14
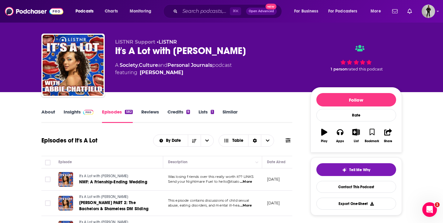
scroll to position [126, 0]
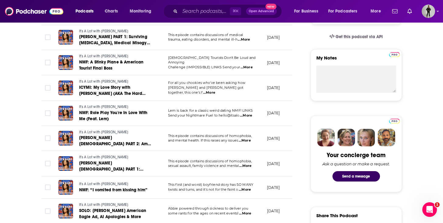
scroll to position [260, 0]
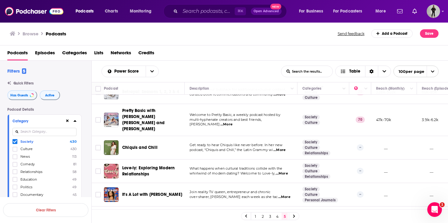
scroll to position [594, 0]
